Goal: Information Seeking & Learning: Learn about a topic

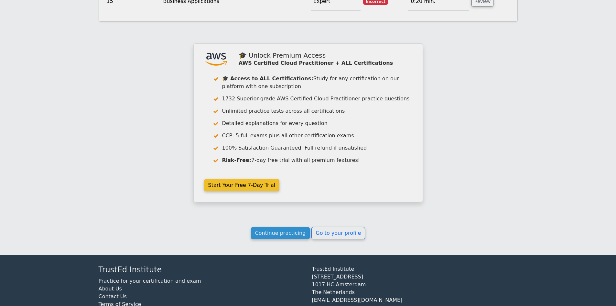
scroll to position [1233, 0]
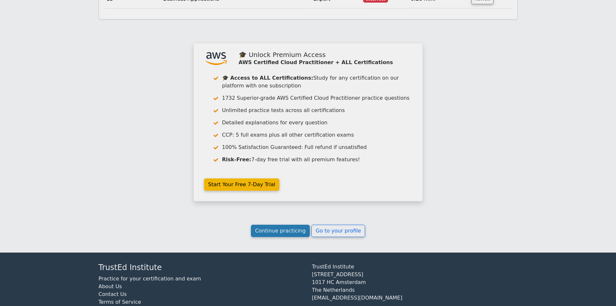
click at [284, 224] on link "Continue practicing" at bounding box center [280, 230] width 59 height 12
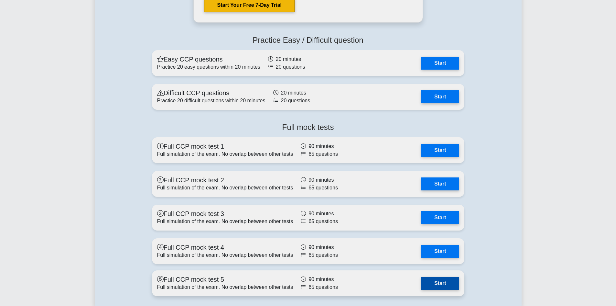
scroll to position [1617, 0]
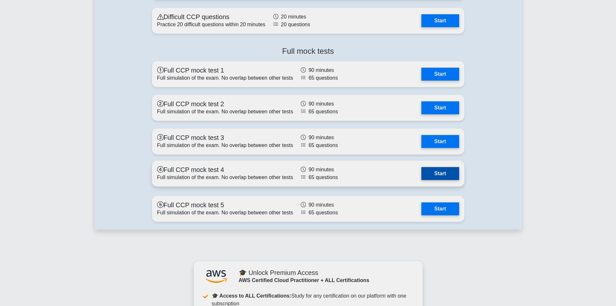
click at [440, 177] on link "Start" at bounding box center [440, 173] width 38 height 13
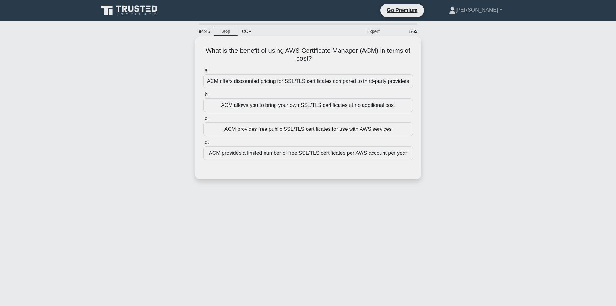
drag, startPoint x: 230, startPoint y: 47, endPoint x: 338, endPoint y: 59, distance: 108.6
click at [338, 59] on h5 "What is the benefit of using AWS Certificate Manager (ACM) in terms of cost? .s…" at bounding box center [308, 55] width 211 height 16
click at [324, 57] on h5 "What is the benefit of using AWS Certificate Manager (ACM) in terms of cost? .s…" at bounding box center [308, 55] width 211 height 16
click at [319, 131] on div "ACM provides free public SSL/TLS certificates for use with AWS services" at bounding box center [308, 129] width 210 height 14
click at [203, 121] on input "c. ACM provides free public SSL/TLS certificates for use with AWS services" at bounding box center [203, 118] width 0 height 4
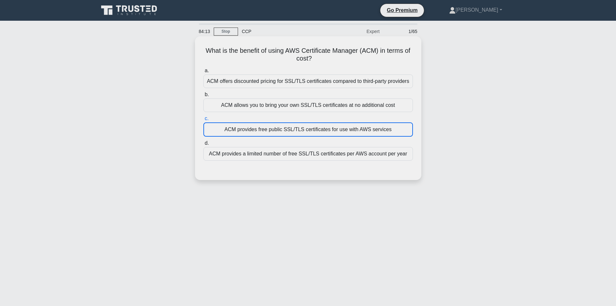
click at [319, 131] on div "ACM provides free public SSL/TLS certificates for use with AWS services" at bounding box center [308, 129] width 210 height 14
click at [203, 121] on input "c. ACM provides free public SSL/TLS certificates for use with AWS services" at bounding box center [203, 118] width 0 height 4
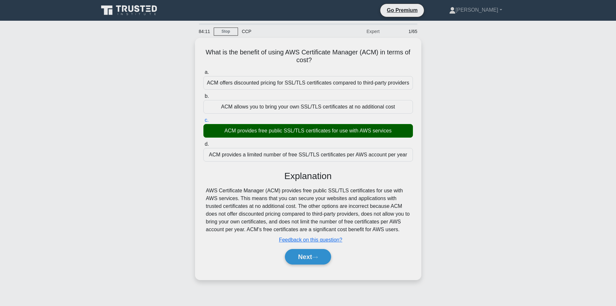
click at [470, 147] on div "What is the benefit of using AWS Certificate Manager (ACM) in terms of cost? .s…" at bounding box center [308, 162] width 427 height 249
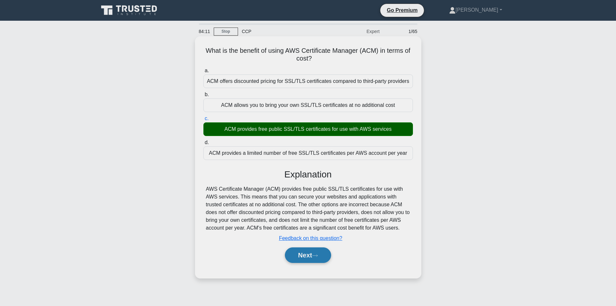
click at [314, 253] on button "Next" at bounding box center [308, 255] width 46 height 16
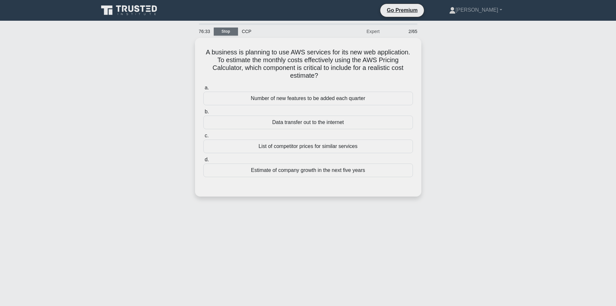
click at [227, 32] on link "Stop" at bounding box center [226, 31] width 24 height 8
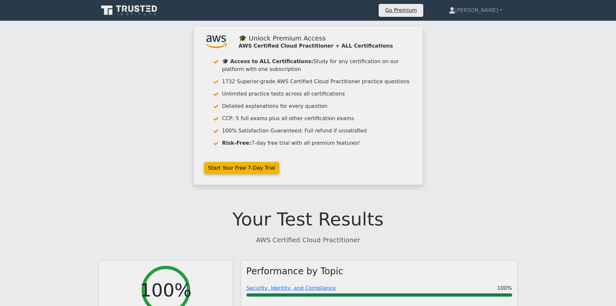
click at [135, 7] on icon at bounding box center [137, 8] width 5 height 7
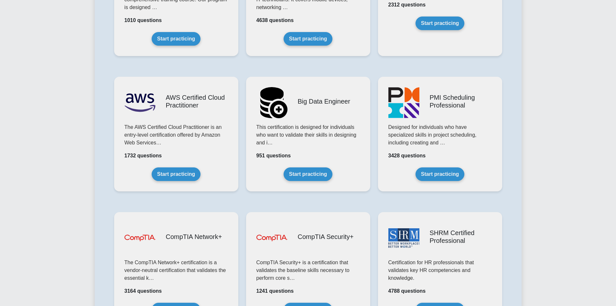
scroll to position [1035, 0]
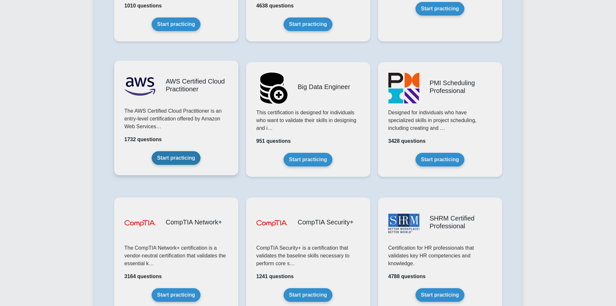
click at [190, 155] on link "Start practicing" at bounding box center [176, 158] width 49 height 14
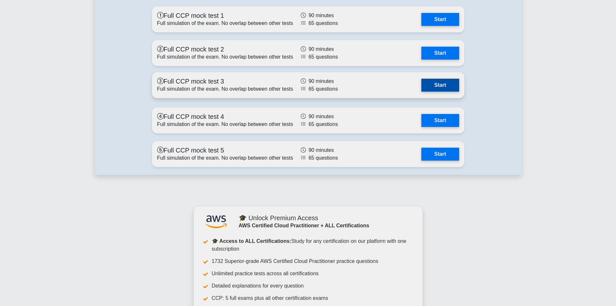
scroll to position [1602, 0]
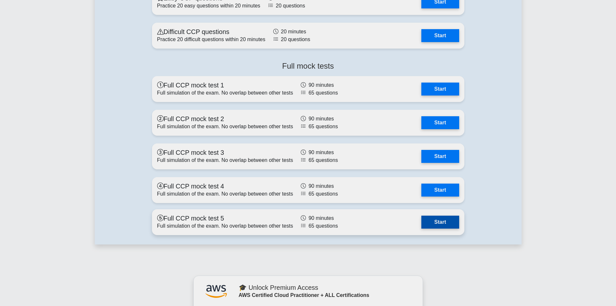
click at [437, 226] on link "Start" at bounding box center [440, 221] width 38 height 13
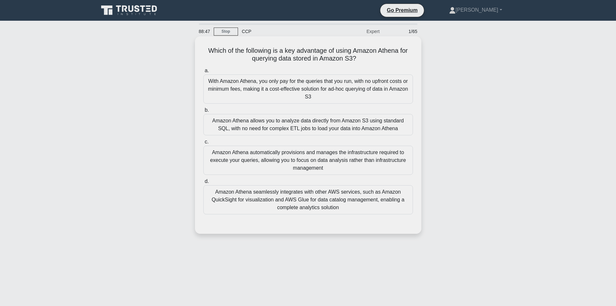
click at [328, 92] on div "With Amazon Athena, you only pay for the queries that you run, with no upfront …" at bounding box center [308, 88] width 210 height 29
click at [203, 73] on input "a. With Amazon Athena, you only pay for the queries that you run, with no upfro…" at bounding box center [203, 71] width 0 height 4
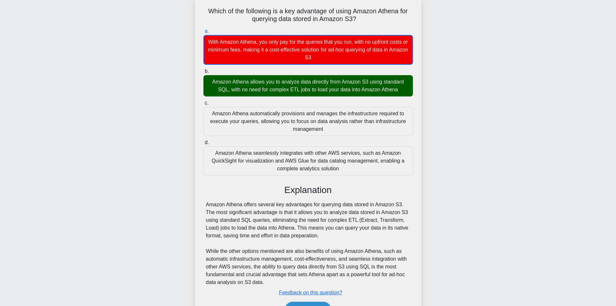
scroll to position [79, 0]
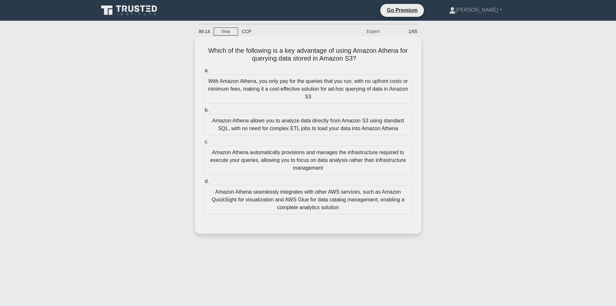
click at [289, 128] on div "Amazon Athena allows you to analyze data directly from Amazon S3 using standard…" at bounding box center [308, 124] width 210 height 21
click at [203, 112] on input "b. Amazon Athena allows you to analyze data directly from Amazon S3 using stand…" at bounding box center [203, 110] width 0 height 4
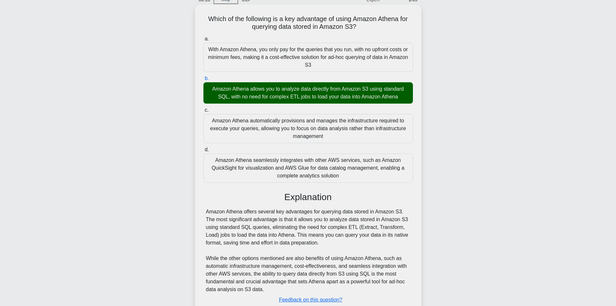
scroll to position [78, 0]
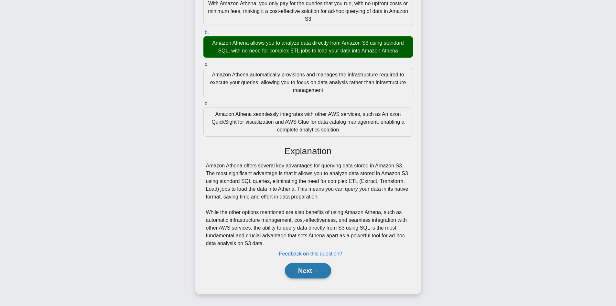
click at [310, 272] on button "Next" at bounding box center [308, 271] width 46 height 16
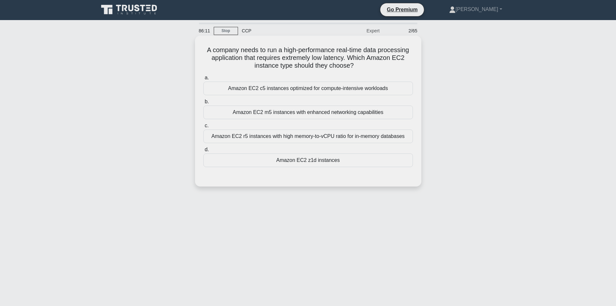
scroll to position [0, 0]
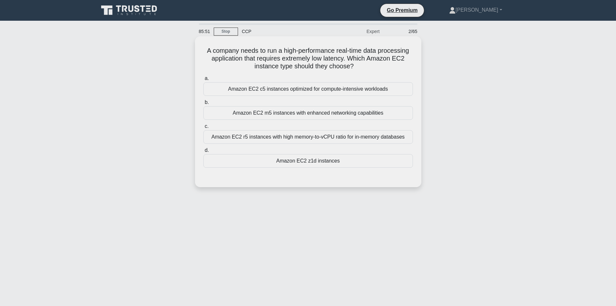
click at [302, 138] on div "Amazon EC2 r5 instances with high memory-to-vCPU ratio for in-memory databases" at bounding box center [308, 137] width 210 height 14
click at [203, 128] on input "c. Amazon EC2 r5 instances with high memory-to-vCPU ratio for in-memory databas…" at bounding box center [203, 126] width 0 height 4
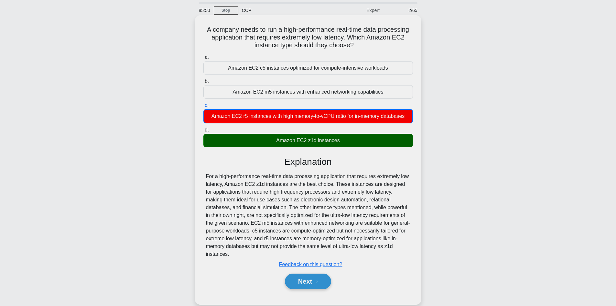
scroll to position [44, 0]
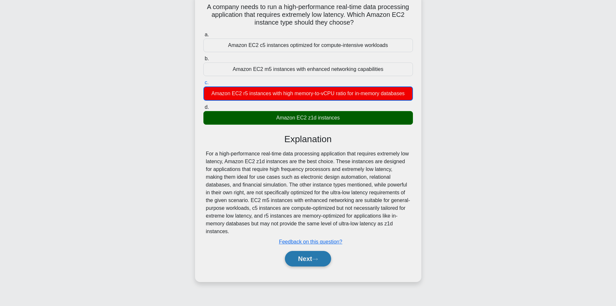
click at [314, 256] on button "Next" at bounding box center [308, 259] width 46 height 16
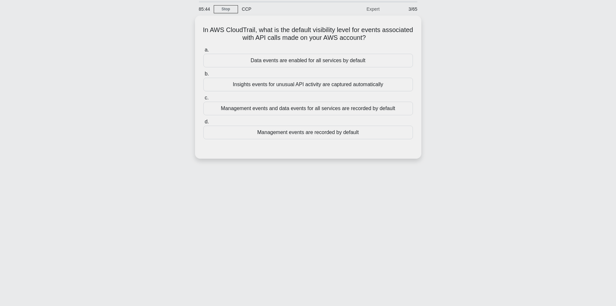
scroll to position [0, 0]
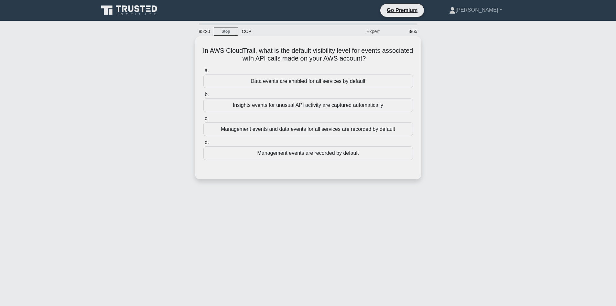
click at [315, 128] on div "Management events and data events for all services are recorded by default" at bounding box center [308, 129] width 210 height 14
click at [203, 121] on input "c. Management events and data events for all services are recorded by default" at bounding box center [203, 118] width 0 height 4
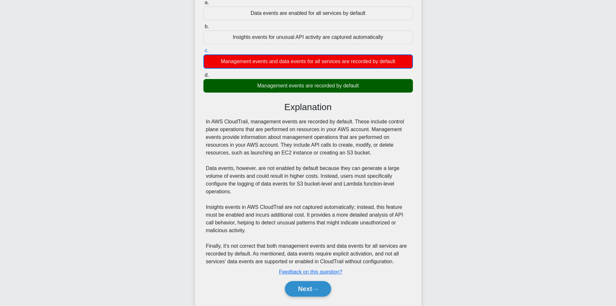
scroll to position [86, 0]
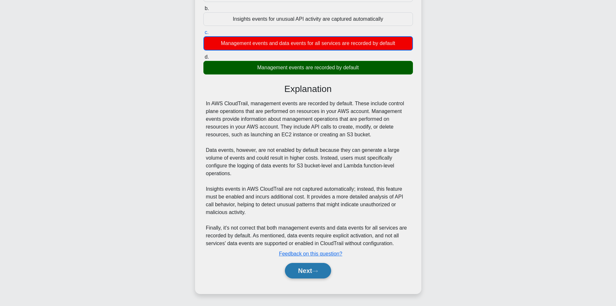
click at [301, 268] on button "Next" at bounding box center [308, 271] width 46 height 16
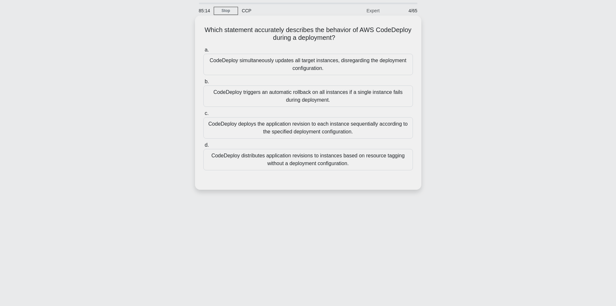
scroll to position [0, 0]
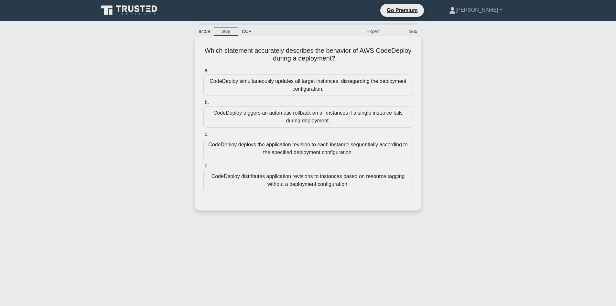
click at [314, 148] on div "CodeDeploy deploys the application revision to each instance sequentially accor…" at bounding box center [308, 148] width 210 height 21
click at [203, 136] on input "c. CodeDeploy deploys the application revision to each instance sequentially ac…" at bounding box center [203, 134] width 0 height 4
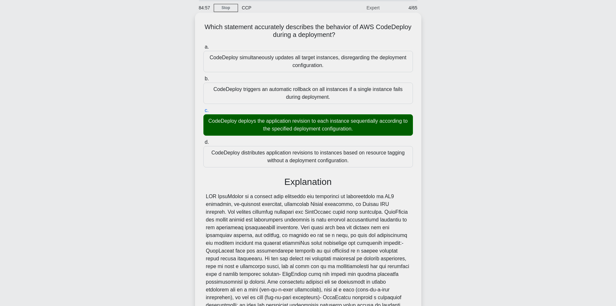
scroll to position [97, 0]
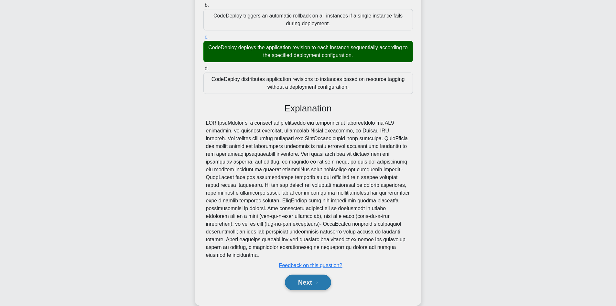
click at [299, 274] on button "Next" at bounding box center [308, 282] width 46 height 16
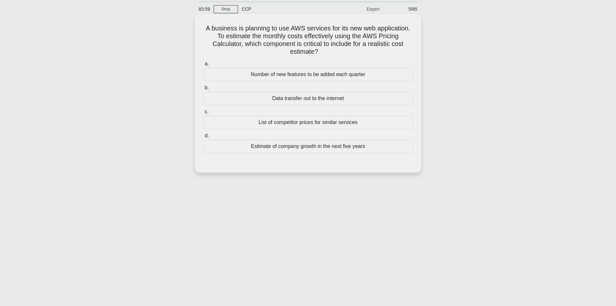
scroll to position [0, 0]
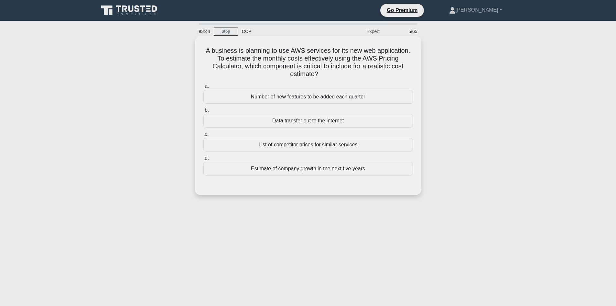
click at [324, 124] on div "Data transfer out to the internet" at bounding box center [308, 121] width 210 height 14
click at [203, 112] on input "b. Data transfer out to the internet" at bounding box center [203, 110] width 0 height 4
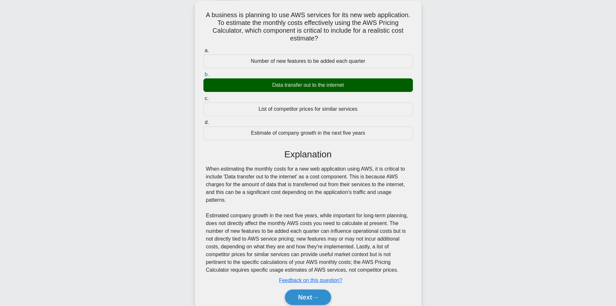
scroll to position [62, 0]
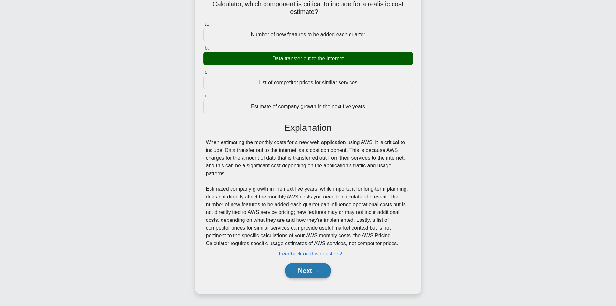
click at [310, 269] on button "Next" at bounding box center [308, 271] width 46 height 16
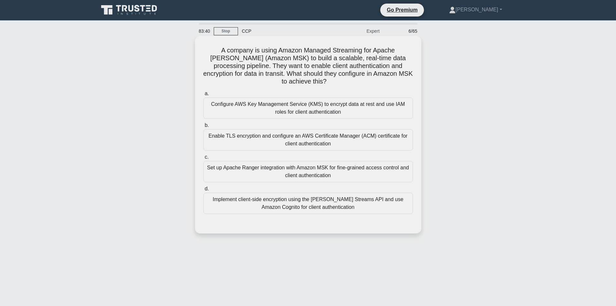
scroll to position [0, 0]
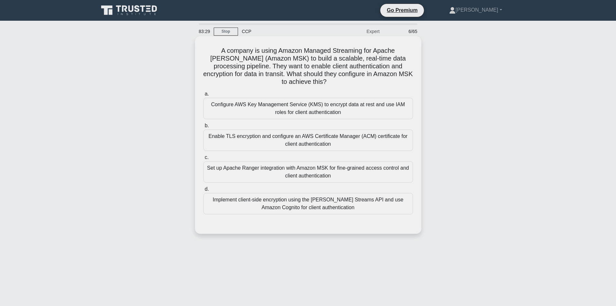
click at [299, 140] on div "Enable TLS encryption and configure an AWS Certificate Manager (ACM) certificat…" at bounding box center [308, 139] width 210 height 21
click at [203, 128] on input "b. Enable TLS encryption and configure an AWS Certificate Manager (ACM) certifi…" at bounding box center [203, 126] width 0 height 4
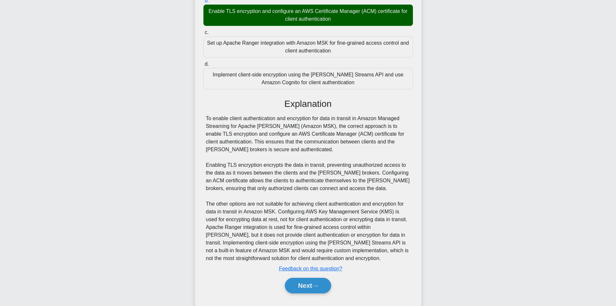
scroll to position [129, 0]
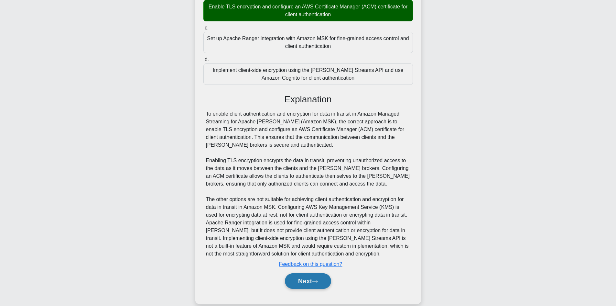
click at [314, 273] on button "Next" at bounding box center [308, 281] width 46 height 16
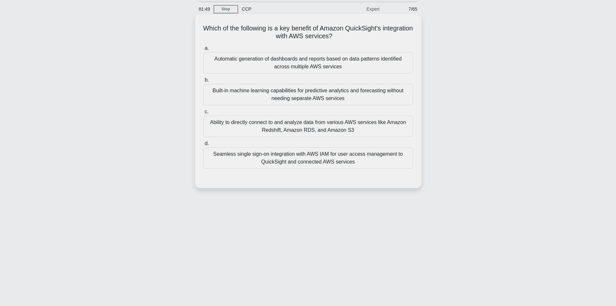
scroll to position [0, 0]
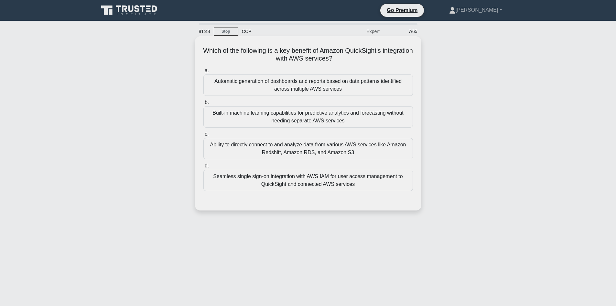
drag, startPoint x: 216, startPoint y: 50, endPoint x: 290, endPoint y: 51, distance: 74.4
click at [216, 50] on h5 "Which of the following is a key benefit of Amazon QuickSight's integration with…" at bounding box center [308, 55] width 211 height 16
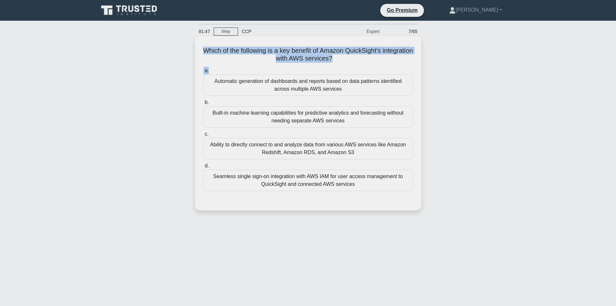
drag, startPoint x: 290, startPoint y: 51, endPoint x: 381, endPoint y: 66, distance: 92.1
click at [381, 66] on div "Which of the following is a key benefit of Amazon QuickSight's integration with…" at bounding box center [308, 123] width 221 height 169
click at [344, 48] on h5 "Which of the following is a key benefit of Amazon QuickSight's integration with…" at bounding box center [308, 55] width 211 height 16
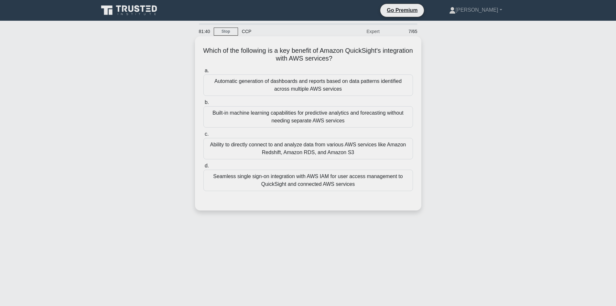
click at [324, 149] on div "Ability to directly connect to and analyze data from various AWS services like …" at bounding box center [308, 148] width 210 height 21
click at [203, 136] on input "c. Ability to directly connect to and analyze data from various AWS services li…" at bounding box center [203, 134] width 0 height 4
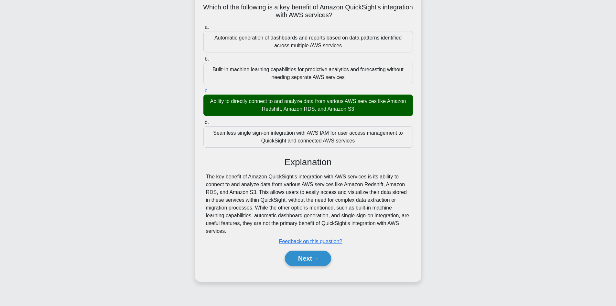
scroll to position [44, 0]
click at [312, 257] on button "Next" at bounding box center [308, 258] width 46 height 16
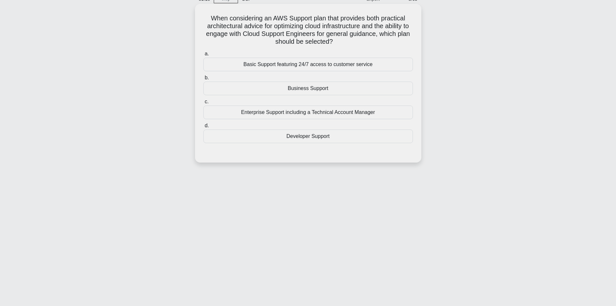
scroll to position [0, 0]
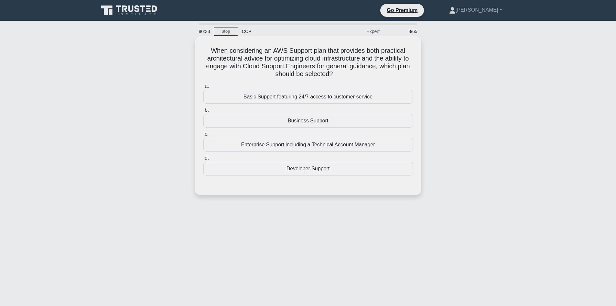
drag, startPoint x: 207, startPoint y: 53, endPoint x: 361, endPoint y: 79, distance: 156.4
click at [361, 78] on h5 "When considering an AWS Support plan that provides both practical architectural…" at bounding box center [308, 63] width 211 height 32
click at [297, 65] on h5 "When considering an AWS Support plan that provides both practical architectural…" at bounding box center [308, 63] width 211 height 32
click at [209, 49] on h5 "When considering an AWS Support plan that provides both practical architectural…" at bounding box center [308, 63] width 211 height 32
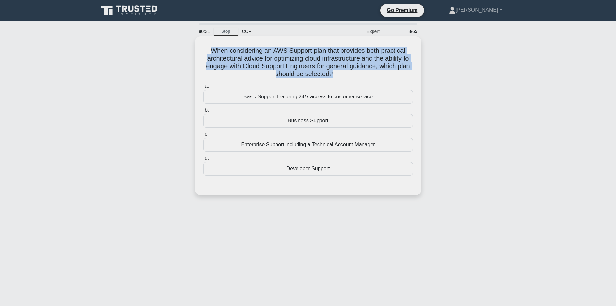
drag, startPoint x: 209, startPoint y: 49, endPoint x: 344, endPoint y: 71, distance: 136.7
click at [350, 79] on div "When considering an AWS Support plan that provides both practical architectural…" at bounding box center [308, 115] width 221 height 153
click at [284, 54] on h5 "When considering an AWS Support plan that provides both practical architectural…" at bounding box center [308, 63] width 211 height 32
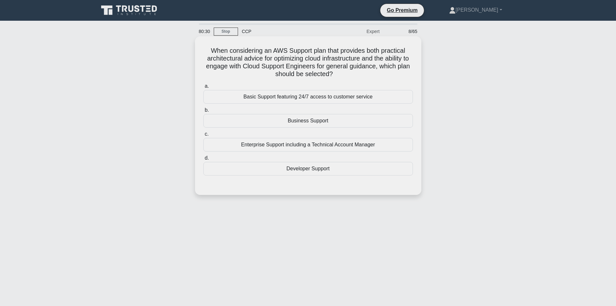
drag, startPoint x: 202, startPoint y: 51, endPoint x: 211, endPoint y: 51, distance: 8.1
click at [205, 51] on h5 "When considering an AWS Support plan that provides both practical architectural…" at bounding box center [308, 63] width 211 height 32
drag, startPoint x: 298, startPoint y: 55, endPoint x: 260, endPoint y: 59, distance: 38.3
click at [352, 70] on h5 "When considering an AWS Support plan that provides both practical architectural…" at bounding box center [308, 63] width 211 height 32
click at [238, 59] on h5 "When considering an AWS Support plan that provides both practical architectural…" at bounding box center [308, 63] width 211 height 32
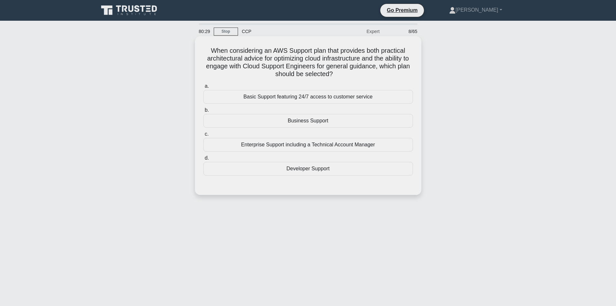
click at [211, 55] on h5 "When considering an AWS Support plan that provides both practical architectural…" at bounding box center [308, 63] width 211 height 32
click at [329, 69] on h5 "When considering an AWS Support plan that provides both practical architectural…" at bounding box center [308, 63] width 211 height 32
click at [282, 64] on h5 "When considering an AWS Support plan that provides both practical architectural…" at bounding box center [308, 63] width 211 height 32
click at [293, 146] on div "Enterprise Support including a Technical Account Manager" at bounding box center [308, 145] width 210 height 14
click at [203, 136] on input "c. Enterprise Support including a Technical Account Manager" at bounding box center [203, 134] width 0 height 4
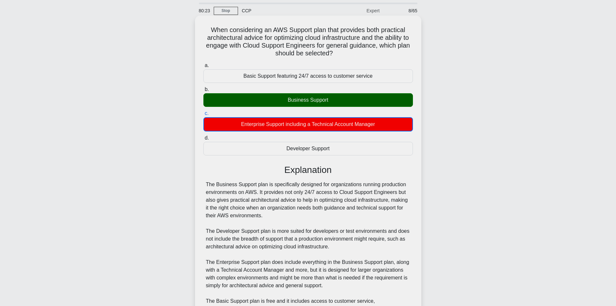
scroll to position [32, 0]
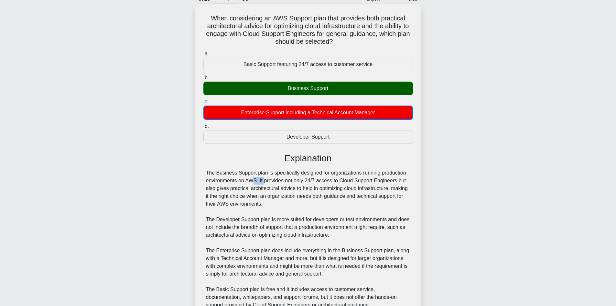
drag, startPoint x: 222, startPoint y: 181, endPoint x: 228, endPoint y: 181, distance: 5.5
click at [224, 181] on div "The Business Support plan is specifically designed for organizations running pr…" at bounding box center [308, 239] width 204 height 140
drag, startPoint x: 290, startPoint y: 185, endPoint x: 269, endPoint y: 197, distance: 24.6
click at [330, 210] on div "The Business Support plan is specifically designed for organizations running pr…" at bounding box center [308, 239] width 204 height 140
click at [225, 183] on div "The Business Support plan is specifically designed for organizations running pr…" at bounding box center [308, 239] width 204 height 140
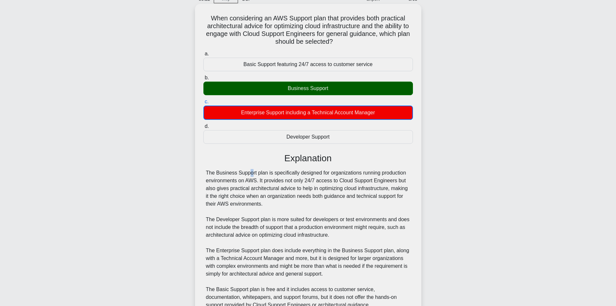
click at [210, 175] on div "The Business Support plan is specifically designed for organizations running pr…" at bounding box center [308, 239] width 210 height 140
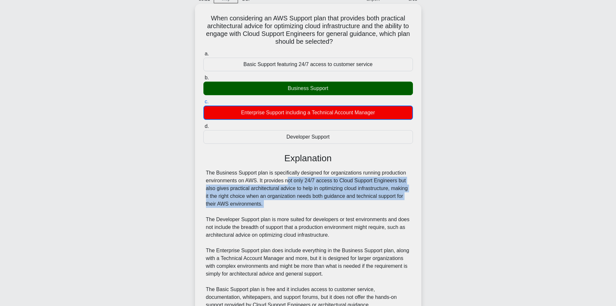
drag, startPoint x: 295, startPoint y: 199, endPoint x: 309, endPoint y: 213, distance: 20.4
click at [309, 213] on div "The Business Support plan is specifically designed for organizations running pr…" at bounding box center [308, 239] width 204 height 140
drag, startPoint x: 248, startPoint y: 194, endPoint x: 215, endPoint y: 190, distance: 33.5
click at [249, 194] on div "The Business Support plan is specifically designed for organizations running pr…" at bounding box center [308, 239] width 204 height 140
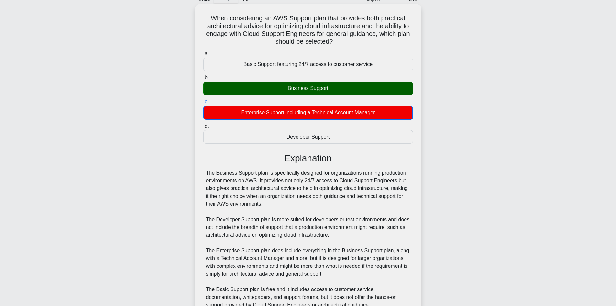
click at [211, 167] on div "Explanation The Business Support plan is specifically designed for organization…" at bounding box center [308, 247] width 210 height 189
drag, startPoint x: 204, startPoint y: 170, endPoint x: 292, endPoint y: 207, distance: 95.2
click at [292, 207] on div "When considering an AWS Support plan that provides both practical architectural…" at bounding box center [308, 179] width 221 height 346
click at [289, 204] on div "The Business Support plan is specifically designed for organizations running pr…" at bounding box center [308, 239] width 204 height 140
click at [196, 172] on div "When considering an AWS Support plan that provides both practical architectural…" at bounding box center [308, 179] width 226 height 351
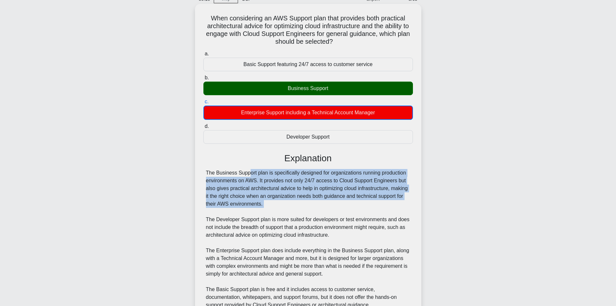
drag, startPoint x: 235, startPoint y: 183, endPoint x: 286, endPoint y: 213, distance: 59.3
click at [286, 213] on div "When considering an AWS Support plan that provides both practical architectural…" at bounding box center [308, 179] width 221 height 346
click at [233, 192] on div "The Business Support plan is specifically designed for organizations running pr…" at bounding box center [308, 239] width 204 height 140
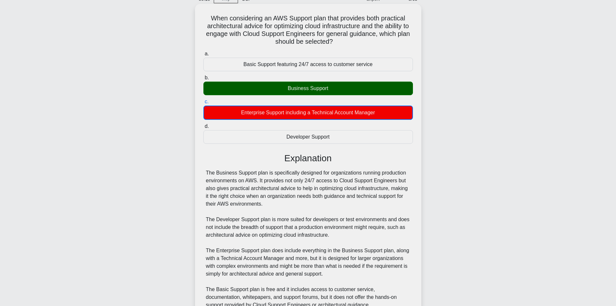
click at [204, 177] on div "The Business Support plan is specifically designed for organizations running pr…" at bounding box center [308, 239] width 210 height 140
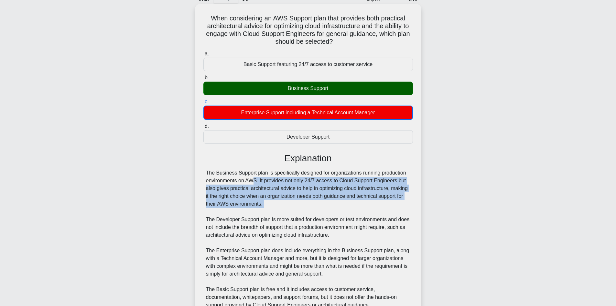
drag, startPoint x: 256, startPoint y: 189, endPoint x: 258, endPoint y: 195, distance: 6.0
click at [297, 212] on div "The Business Support plan is specifically designed for organizations running pr…" at bounding box center [308, 239] width 204 height 140
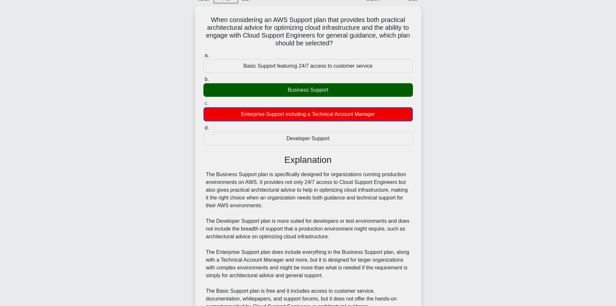
click at [191, 177] on div "When considering an AWS Support plan that provides both practical architectural…" at bounding box center [308, 184] width 427 height 359
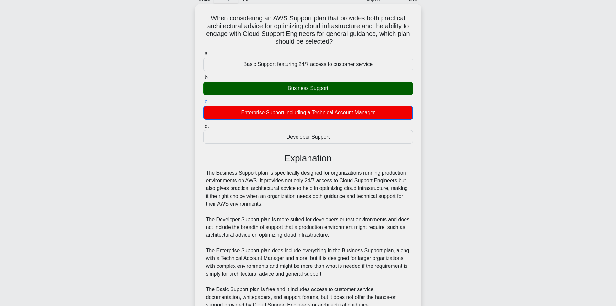
click at [231, 190] on div "The Business Support plan is specifically designed for organizations running pr…" at bounding box center [308, 239] width 204 height 140
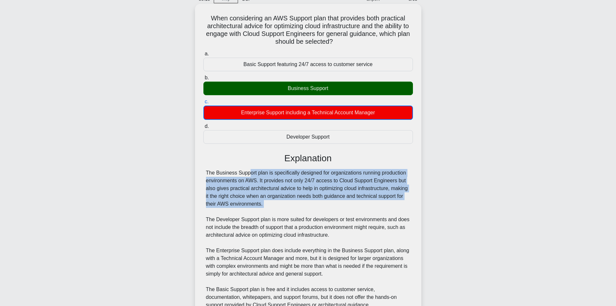
drag, startPoint x: 198, startPoint y: 167, endPoint x: 294, endPoint y: 209, distance: 104.8
click at [294, 209] on div "When considering an AWS Support plan that provides both practical architectural…" at bounding box center [308, 179] width 226 height 351
click at [261, 198] on div "The Business Support plan is specifically designed for organizations running pr…" at bounding box center [308, 239] width 204 height 140
drag, startPoint x: 188, startPoint y: 163, endPoint x: 288, endPoint y: 202, distance: 107.6
click at [288, 202] on div "When considering an AWS Support plan that provides both practical architectural…" at bounding box center [308, 184] width 427 height 359
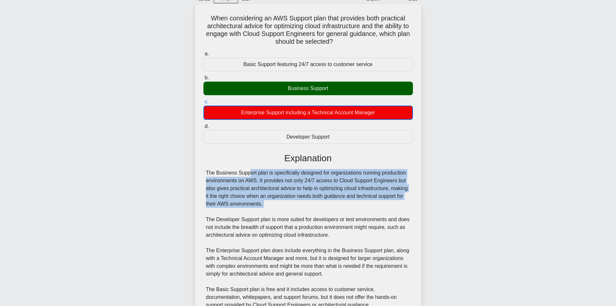
click at [239, 185] on div "The Business Support plan is specifically designed for organizations running pr…" at bounding box center [308, 239] width 204 height 140
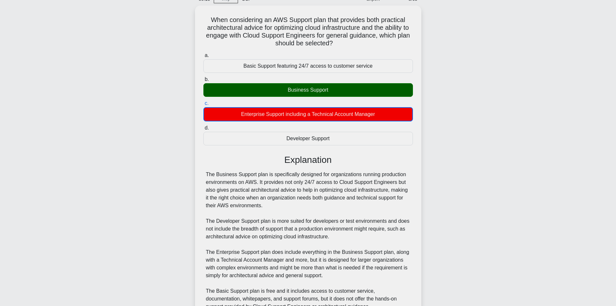
drag, startPoint x: 189, startPoint y: 159, endPoint x: 194, endPoint y: 161, distance: 5.2
click at [194, 161] on div "When considering an AWS Support plan that provides both practical architectural…" at bounding box center [308, 184] width 427 height 359
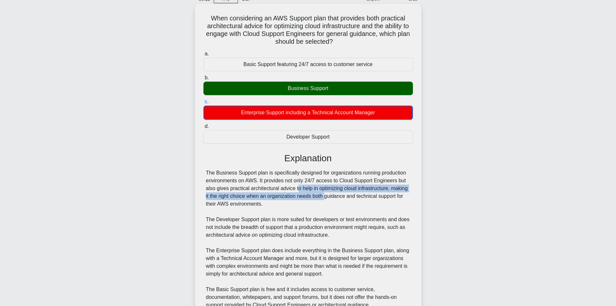
drag, startPoint x: 263, startPoint y: 187, endPoint x: 256, endPoint y: 182, distance: 8.6
click at [285, 197] on div "The Business Support plan is specifically designed for organizations running pr…" at bounding box center [308, 239] width 204 height 140
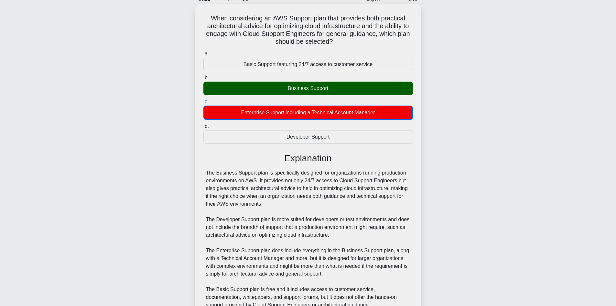
click at [203, 177] on div "a. Basic Support featuring 24/7 access to customer service b. Business Support …" at bounding box center [308, 198] width 211 height 299
drag, startPoint x: 204, startPoint y: 170, endPoint x: 223, endPoint y: 177, distance: 19.9
click at [210, 173] on div "The Business Support plan is specifically designed for organizations running pr…" at bounding box center [308, 239] width 210 height 140
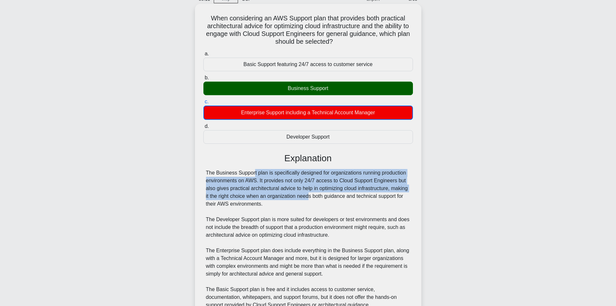
drag, startPoint x: 223, startPoint y: 177, endPoint x: 269, endPoint y: 194, distance: 48.8
click at [269, 194] on div "The Business Support plan is specifically designed for organizations running pr…" at bounding box center [308, 239] width 204 height 140
click at [233, 180] on div "The Business Support plan is specifically designed for organizations running pr…" at bounding box center [308, 239] width 204 height 140
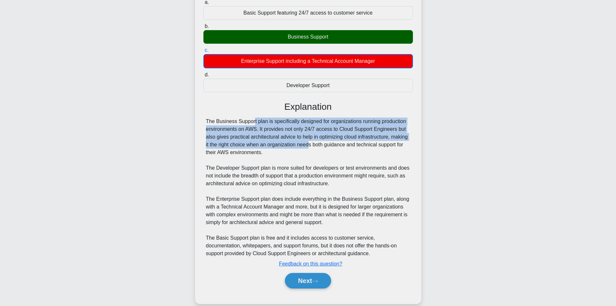
scroll to position [94, 0]
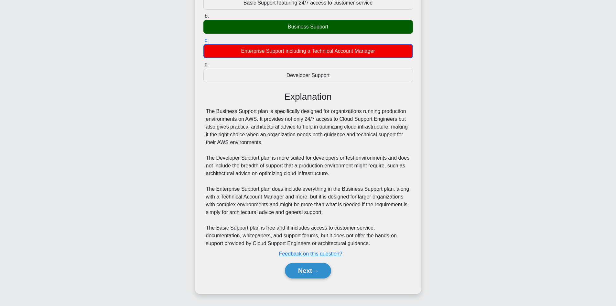
click at [263, 145] on div "The Business Support plan is specifically designed for organizations running pr…" at bounding box center [308, 177] width 204 height 140
drag, startPoint x: 196, startPoint y: 111, endPoint x: 230, endPoint y: 121, distance: 35.5
click at [198, 113] on div "When considering an AWS Support plan that provides both practical architectural…" at bounding box center [308, 117] width 226 height 351
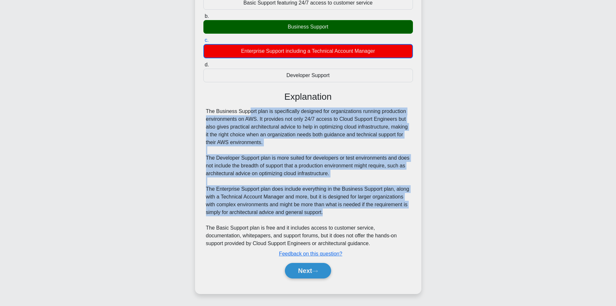
drag, startPoint x: 230, startPoint y: 121, endPoint x: 324, endPoint y: 209, distance: 128.6
click at [334, 209] on div "When considering an AWS Support plan that provides both practical architectural…" at bounding box center [308, 118] width 221 height 346
click at [309, 212] on div "The Business Support plan is specifically designed for organizations running pr…" at bounding box center [308, 177] width 204 height 140
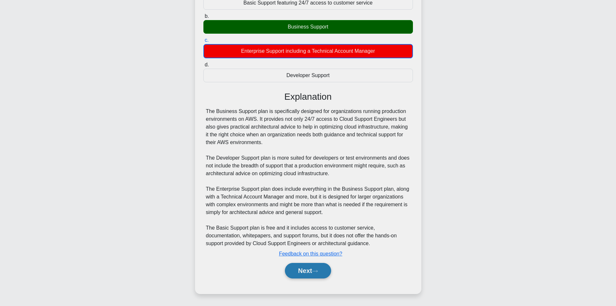
click at [309, 271] on button "Next" at bounding box center [308, 271] width 46 height 16
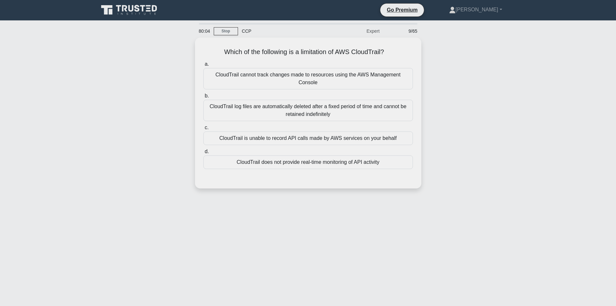
scroll to position [0, 0]
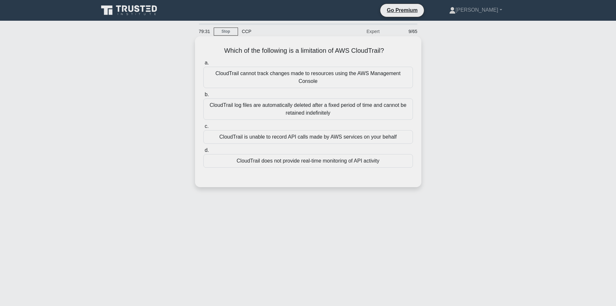
click at [294, 130] on div "CloudTrail is unable to record API calls made by AWS services on your behalf" at bounding box center [308, 137] width 210 height 14
click at [203, 128] on input "c. CloudTrail is unable to record API calls made by AWS services on your behalf" at bounding box center [203, 126] width 0 height 4
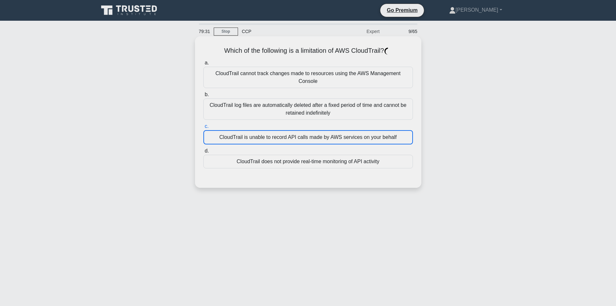
click at [294, 130] on div "CloudTrail is unable to record API calls made by AWS services on your behalf" at bounding box center [308, 137] width 210 height 14
click at [203, 128] on input "c. CloudTrail is unable to record API calls made by AWS services on your behalf" at bounding box center [203, 126] width 0 height 4
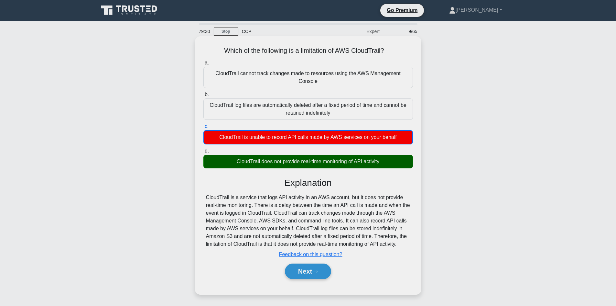
click at [373, 177] on h3 "Explanation" at bounding box center [308, 182] width 202 height 11
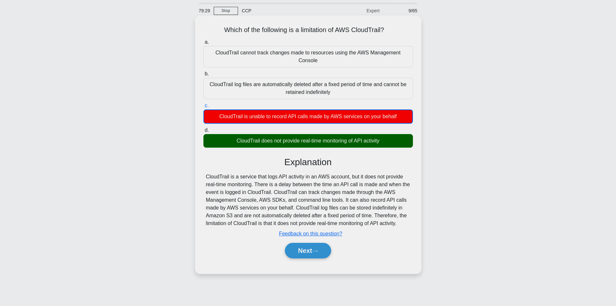
scroll to position [32, 0]
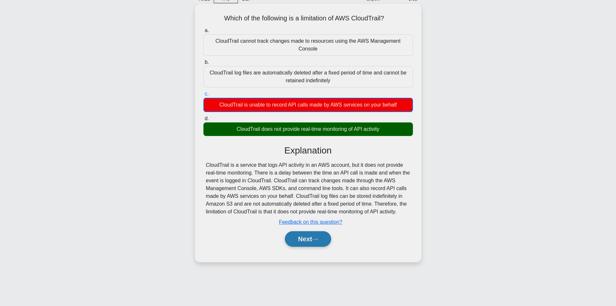
click at [312, 237] on button "Next" at bounding box center [308, 239] width 46 height 16
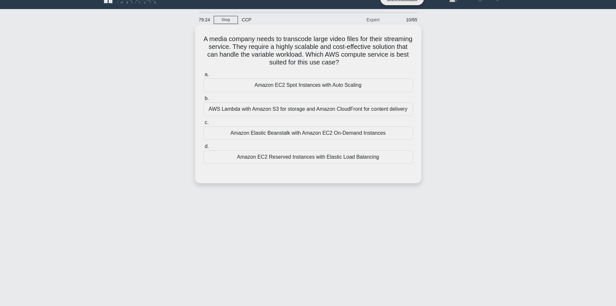
scroll to position [0, 0]
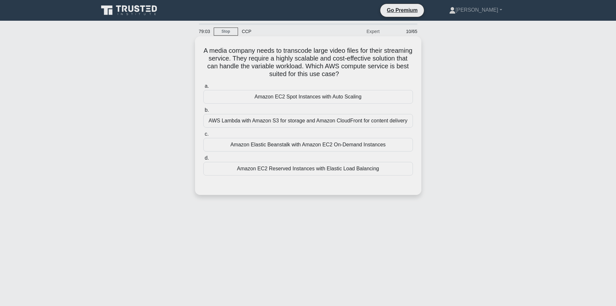
click at [315, 170] on div "Amazon EC2 Reserved Instances with Elastic Load Balancing" at bounding box center [308, 169] width 210 height 14
click at [203, 160] on input "d. Amazon EC2 Reserved Instances with Elastic Load Balancing" at bounding box center [203, 158] width 0 height 4
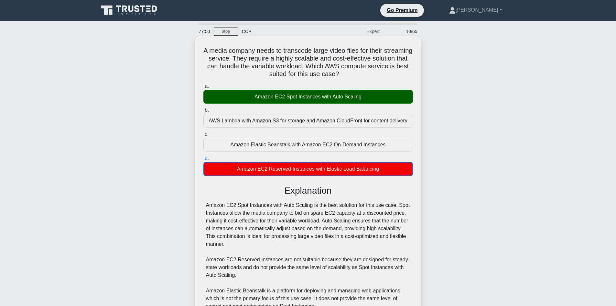
scroll to position [110, 0]
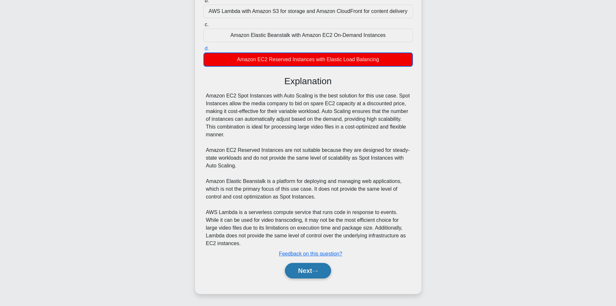
click at [308, 266] on button "Next" at bounding box center [308, 271] width 46 height 16
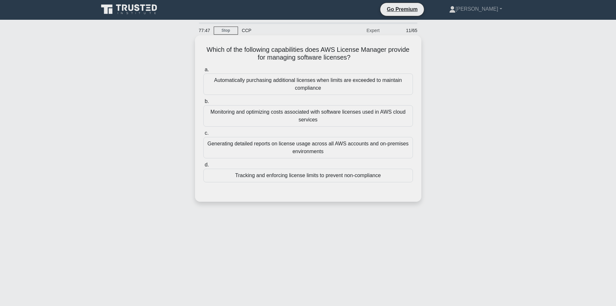
scroll to position [0, 0]
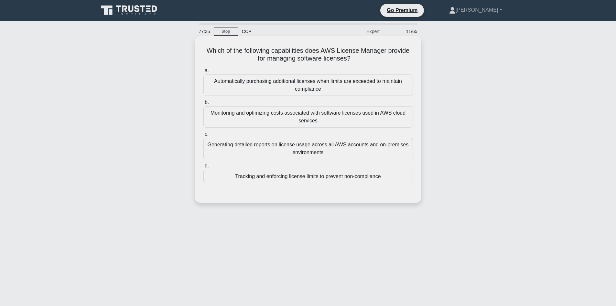
click at [285, 176] on div "Tracking and enforcing license limits to prevent non-compliance" at bounding box center [308, 176] width 210 height 14
click at [203, 168] on input "d. Tracking and enforcing license limits to prevent non-compliance" at bounding box center [203, 166] width 0 height 4
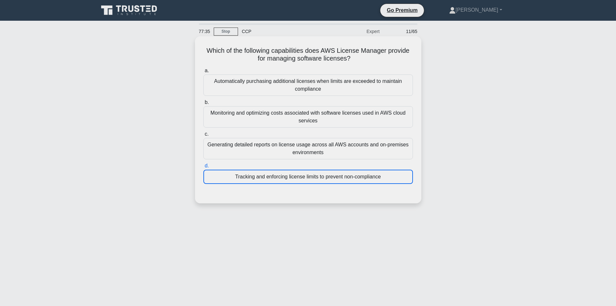
click at [285, 176] on div "Tracking and enforcing license limits to prevent non-compliance" at bounding box center [308, 176] width 210 height 14
click at [203, 168] on input "d. Tracking and enforcing license limits to prevent non-compliance" at bounding box center [203, 166] width 0 height 4
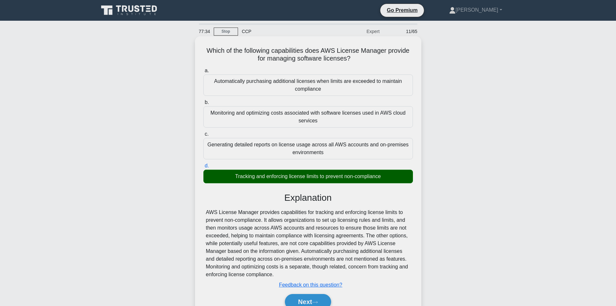
click at [311, 193] on h3 "Explanation" at bounding box center [308, 197] width 202 height 11
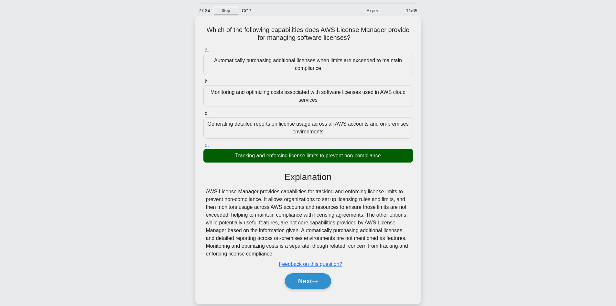
scroll to position [32, 0]
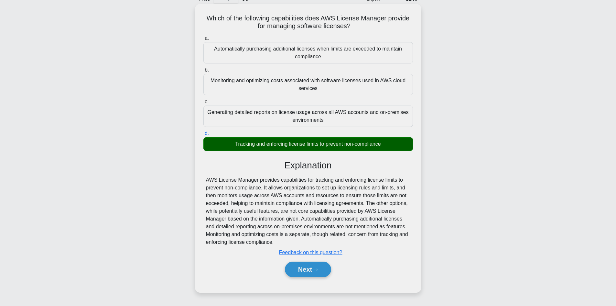
click at [206, 182] on div "AWS License Manager provides capabilities for tracking and enforcing license li…" at bounding box center [308, 211] width 210 height 70
drag, startPoint x: 207, startPoint y: 182, endPoint x: 325, endPoint y: 240, distance: 131.6
click at [325, 240] on div "AWS License Manager provides capabilities for tracking and enforcing license li…" at bounding box center [308, 211] width 204 height 70
click at [280, 208] on div "AWS License Manager provides capabilities for tracking and enforcing license li…" at bounding box center [308, 211] width 204 height 70
drag, startPoint x: 203, startPoint y: 175, endPoint x: 302, endPoint y: 232, distance: 114.3
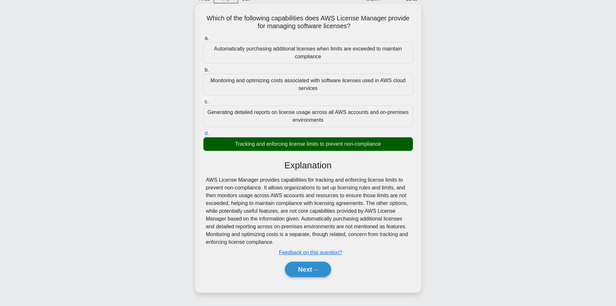
click at [311, 241] on div "Explanation AWS License Manager provides capabilities for tracking and enforcin…" at bounding box center [308, 220] width 210 height 120
click at [244, 208] on div "AWS License Manager provides capabilities for tracking and enforcing license li…" at bounding box center [308, 211] width 204 height 70
click at [195, 173] on div "Which of the following capabilities does AWS License Manager provide for managi…" at bounding box center [308, 148] width 226 height 288
click at [319, 223] on div "AWS License Manager provides capabilities for tracking and enforcing license li…" at bounding box center [308, 211] width 204 height 70
drag, startPoint x: 326, startPoint y: 227, endPoint x: 240, endPoint y: 210, distance: 87.1
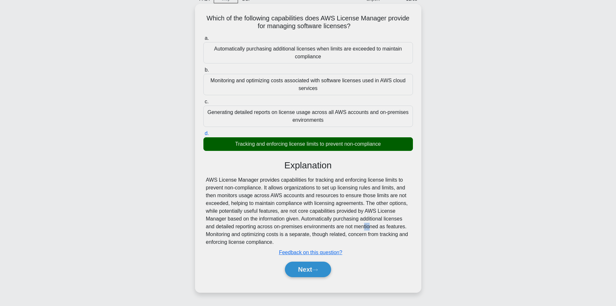
click at [330, 230] on div "AWS License Manager provides capabilities for tracking and enforcing license li…" at bounding box center [308, 211] width 204 height 70
click at [203, 192] on div "a. Automatically purchasing additional licenses when limits are exceeded to mai…" at bounding box center [308, 159] width 211 height 252
click at [199, 180] on div "Which of the following capabilities does AWS License Manager provide for managi…" at bounding box center [308, 147] width 221 height 283
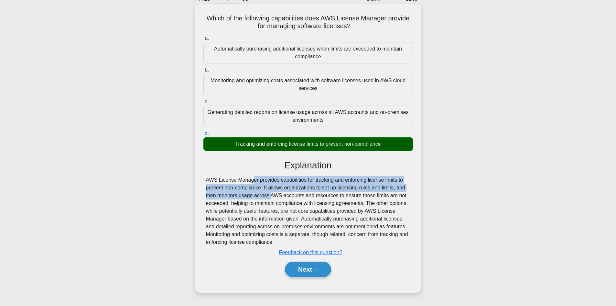
drag, startPoint x: 202, startPoint y: 182, endPoint x: 240, endPoint y: 200, distance: 42.3
click at [236, 198] on div "Which of the following capabilities does AWS License Manager provide for managi…" at bounding box center [308, 147] width 221 height 283
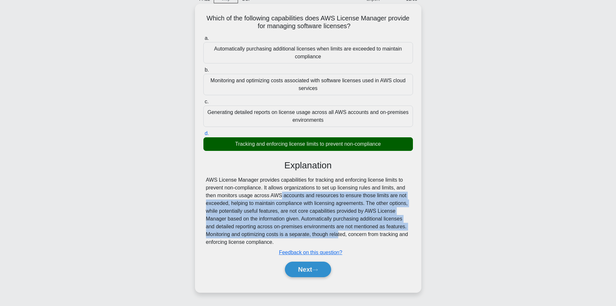
drag, startPoint x: 240, startPoint y: 200, endPoint x: 296, endPoint y: 231, distance: 64.1
click at [301, 235] on div "AWS License Manager provides capabilities for tracking and enforcing license li…" at bounding box center [308, 211] width 204 height 70
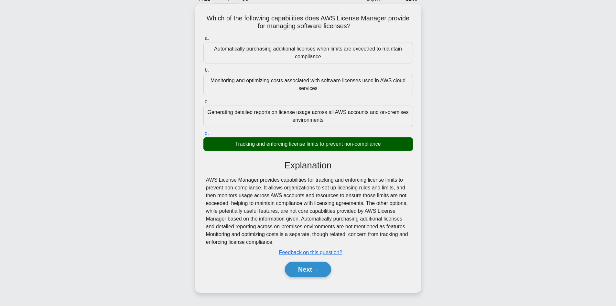
click at [226, 194] on div "AWS License Manager provides capabilities for tracking and enforcing license li…" at bounding box center [308, 211] width 204 height 70
click at [207, 181] on div "a. Automatically purchasing additional licenses when limits are exceeded to mai…" at bounding box center [308, 159] width 211 height 252
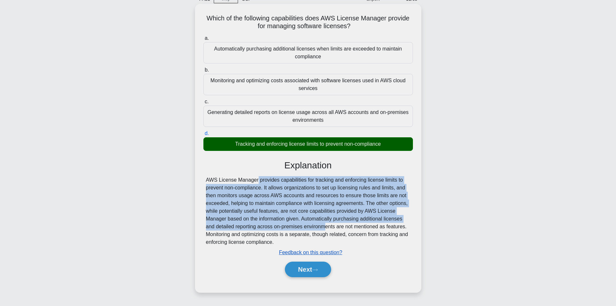
drag, startPoint x: 212, startPoint y: 184, endPoint x: 296, endPoint y: 250, distance: 106.4
click at [284, 233] on div "AWS License Manager provides capabilities for tracking and enforcing license li…" at bounding box center [308, 211] width 204 height 70
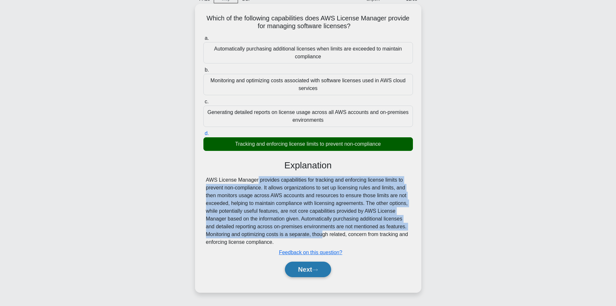
click at [304, 268] on button "Next" at bounding box center [308, 269] width 46 height 16
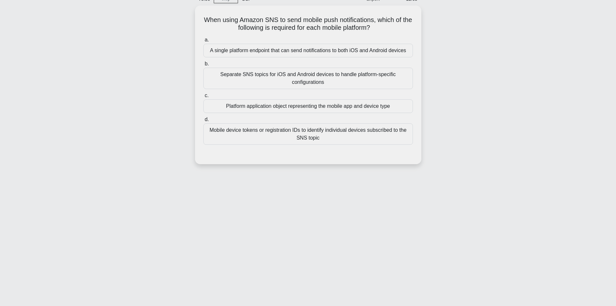
scroll to position [0, 0]
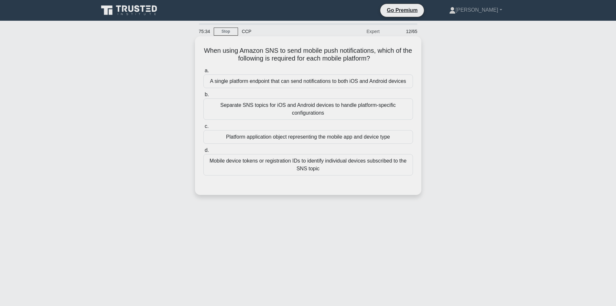
click at [286, 114] on div "Separate SNS topics for iOS and Android devices to handle platform-specific con…" at bounding box center [308, 108] width 210 height 21
click at [203, 97] on input "b. Separate SNS topics for iOS and Android devices to handle platform-specific …" at bounding box center [203, 94] width 0 height 4
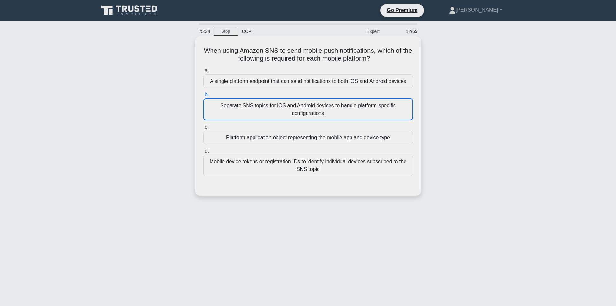
click at [286, 114] on div "Separate SNS topics for iOS and Android devices to handle platform-specific con…" at bounding box center [308, 109] width 210 height 22
click at [203, 97] on input "b. Separate SNS topics for iOS and Android devices to handle platform-specific …" at bounding box center [203, 94] width 0 height 4
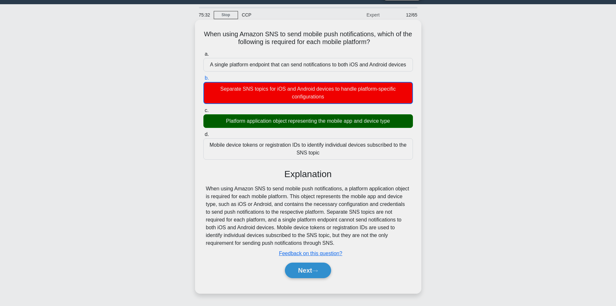
scroll to position [32, 0]
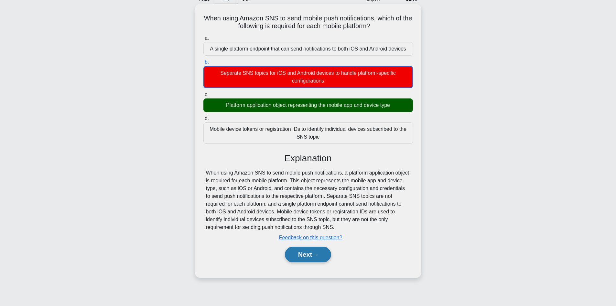
click at [312, 257] on button "Next" at bounding box center [308, 254] width 46 height 16
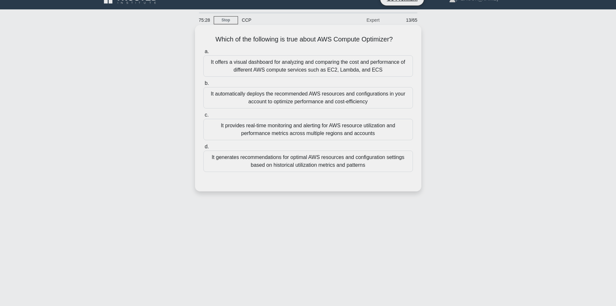
scroll to position [0, 0]
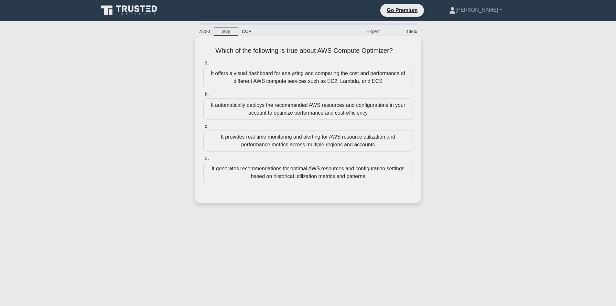
click at [288, 171] on div "It generates recommendations for optimal AWS resources and configuration settin…" at bounding box center [308, 172] width 210 height 21
click at [203, 160] on input "d. It generates recommendations for optimal AWS resources and configuration set…" at bounding box center [203, 158] width 0 height 4
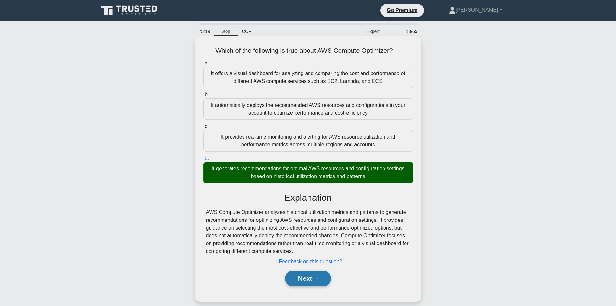
click at [317, 276] on button "Next" at bounding box center [308, 278] width 46 height 16
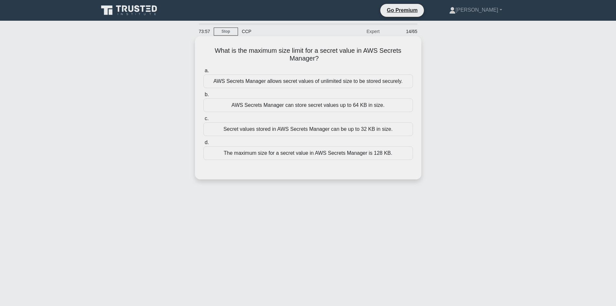
click at [317, 105] on div "AWS Secrets Manager can store secret values up to 64 KB in size." at bounding box center [308, 105] width 210 height 14
click at [203, 97] on input "b. AWS Secrets Manager can store secret values up to 64 KB in size." at bounding box center [203, 94] width 0 height 4
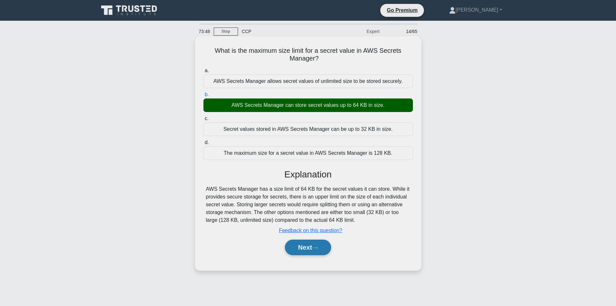
click at [302, 253] on button "Next" at bounding box center [308, 247] width 46 height 16
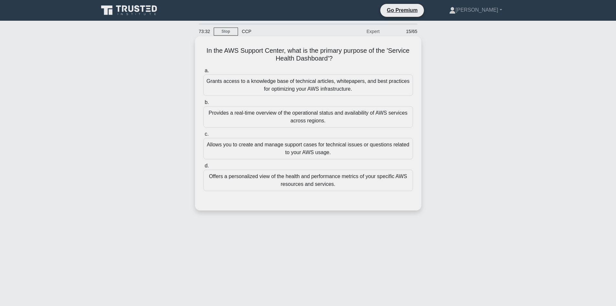
click at [319, 123] on div "Provides a real-time overview of the operational status and availability of AWS…" at bounding box center [308, 116] width 210 height 21
click at [203, 104] on input "b. Provides a real-time overview of the operational status and availability of …" at bounding box center [203, 102] width 0 height 4
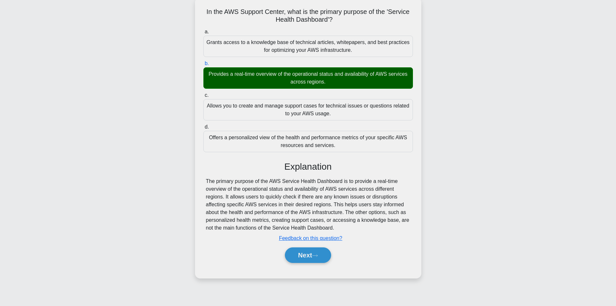
scroll to position [44, 0]
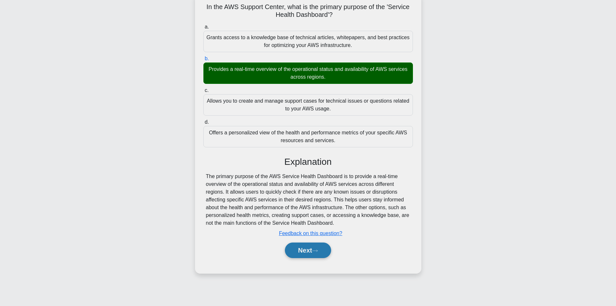
click at [308, 249] on button "Next" at bounding box center [308, 250] width 46 height 16
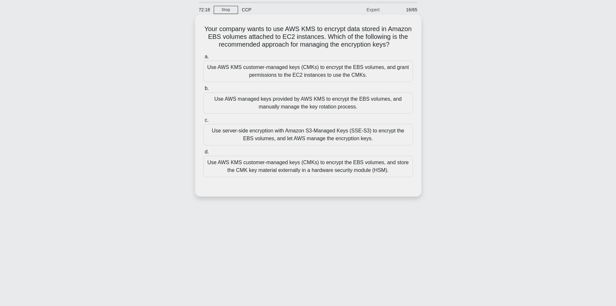
scroll to position [0, 0]
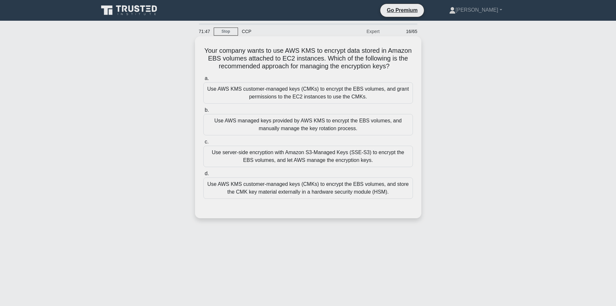
click at [326, 190] on div "Use AWS KMS customer-managed keys (CMKs) to encrypt the EBS volumes, and store …" at bounding box center [308, 187] width 210 height 21
click at [203, 176] on input "d. Use AWS KMS customer-managed keys (CMKs) to encrypt the EBS volumes, and sto…" at bounding box center [203, 173] width 0 height 4
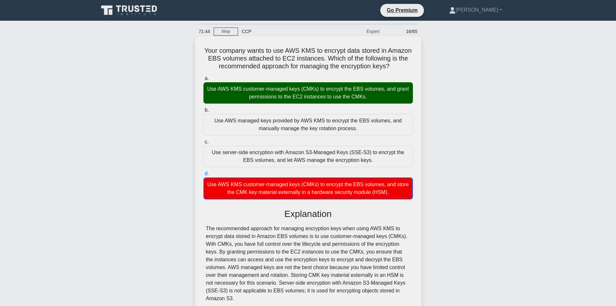
drag, startPoint x: 206, startPoint y: 85, endPoint x: 223, endPoint y: 86, distance: 17.5
click at [207, 85] on div "Use AWS KMS customer-managed keys (CMKs) to encrypt the EBS volumes, and grant …" at bounding box center [308, 92] width 210 height 21
click at [203, 81] on input "a. Use AWS KMS customer-managed keys (CMKs) to encrypt the EBS volumes, and gra…" at bounding box center [203, 78] width 0 height 4
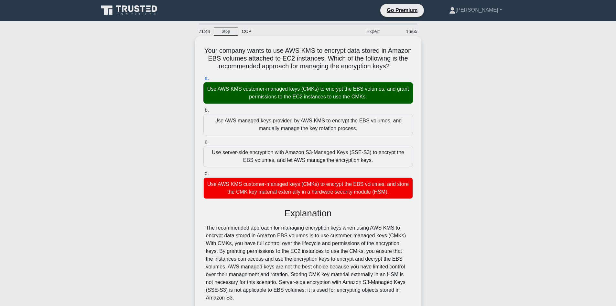
drag, startPoint x: 223, startPoint y: 86, endPoint x: 364, endPoint y: 89, distance: 140.7
click at [364, 89] on div "Use AWS KMS customer-managed keys (CMKs) to encrypt the EBS volumes, and grant …" at bounding box center [308, 92] width 210 height 21
click at [364, 92] on div "Use AWS KMS customer-managed keys (CMKs) to encrypt the EBS volumes, and grant …" at bounding box center [308, 92] width 210 height 21
click at [203, 81] on input "a. Use AWS KMS customer-managed keys (CMKs) to encrypt the EBS volumes, and gra…" at bounding box center [203, 78] width 0 height 4
click at [370, 101] on div "Use AWS KMS customer-managed keys (CMKs) to encrypt the EBS volumes, and grant …" at bounding box center [308, 92] width 210 height 21
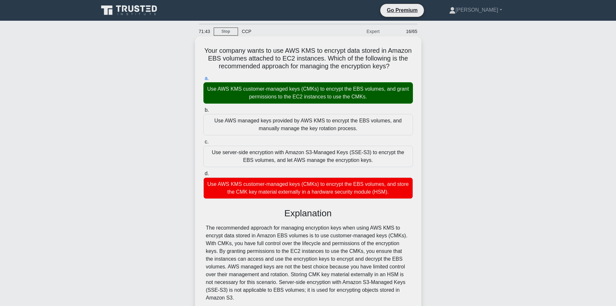
click at [203, 81] on input "a. Use AWS KMS customer-managed keys (CMKs) to encrypt the EBS volumes, and gra…" at bounding box center [203, 78] width 0 height 4
drag, startPoint x: 206, startPoint y: 102, endPoint x: 227, endPoint y: 80, distance: 30.4
click at [149, 95] on div "Your company wants to use AWS KMS to encrypt data stored in Amazon EBS volumes …" at bounding box center [308, 197] width 427 height 319
click at [240, 91] on div "Use AWS KMS customer-managed keys (CMKs) to encrypt the EBS volumes, and grant …" at bounding box center [308, 92] width 210 height 21
click at [203, 81] on input "a. Use AWS KMS customer-managed keys (CMKs) to encrypt the EBS volumes, and gra…" at bounding box center [203, 78] width 0 height 4
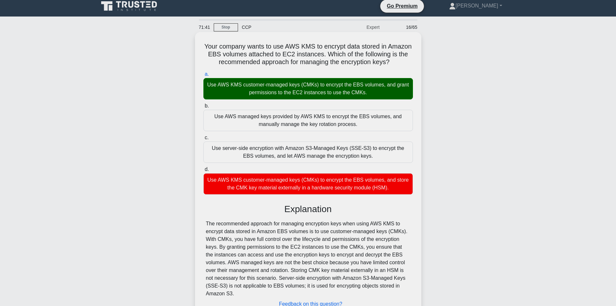
scroll to position [55, 0]
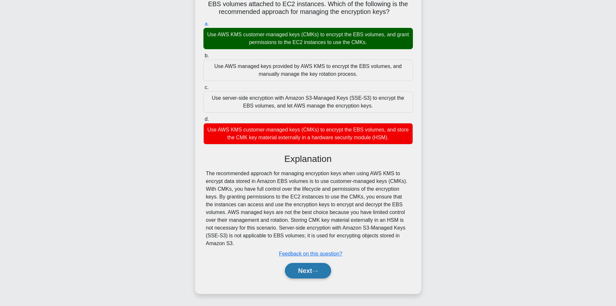
click at [314, 270] on button "Next" at bounding box center [308, 271] width 46 height 16
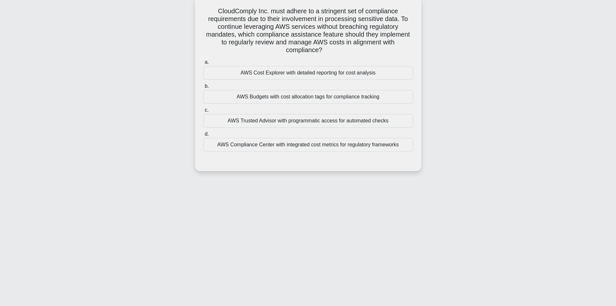
scroll to position [0, 0]
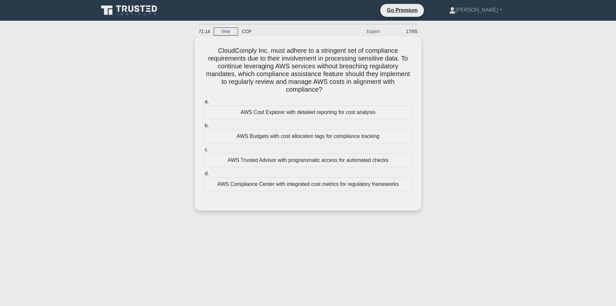
click at [281, 187] on div "AWS Compliance Center with integrated cost metrics for regulatory frameworks" at bounding box center [308, 184] width 210 height 14
click at [203, 176] on input "d. AWS Compliance Center with integrated cost metrics for regulatory frameworks" at bounding box center [203, 173] width 0 height 4
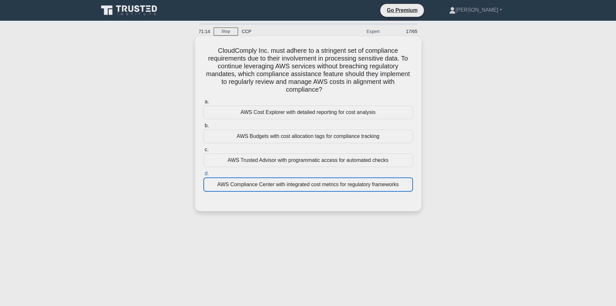
click at [281, 187] on div "AWS Compliance Center with integrated cost metrics for regulatory frameworks" at bounding box center [308, 184] width 210 height 14
click at [203, 176] on input "d. AWS Compliance Center with integrated cost metrics for regulatory frameworks" at bounding box center [203, 173] width 0 height 4
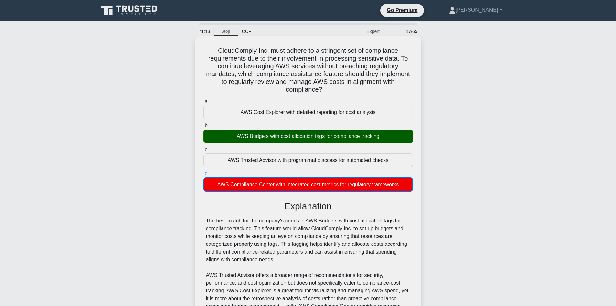
click at [302, 167] on div "AWS Trusted Advisor with programmatic access for automated checks" at bounding box center [308, 160] width 210 height 14
click at [203, 152] on input "c. AWS Trusted Advisor with programmatic access for automated checks" at bounding box center [203, 149] width 0 height 4
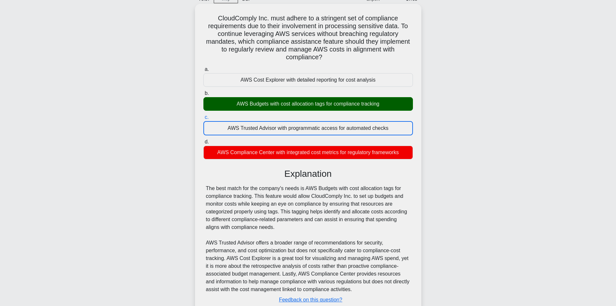
scroll to position [79, 0]
